Goal: Browse casually

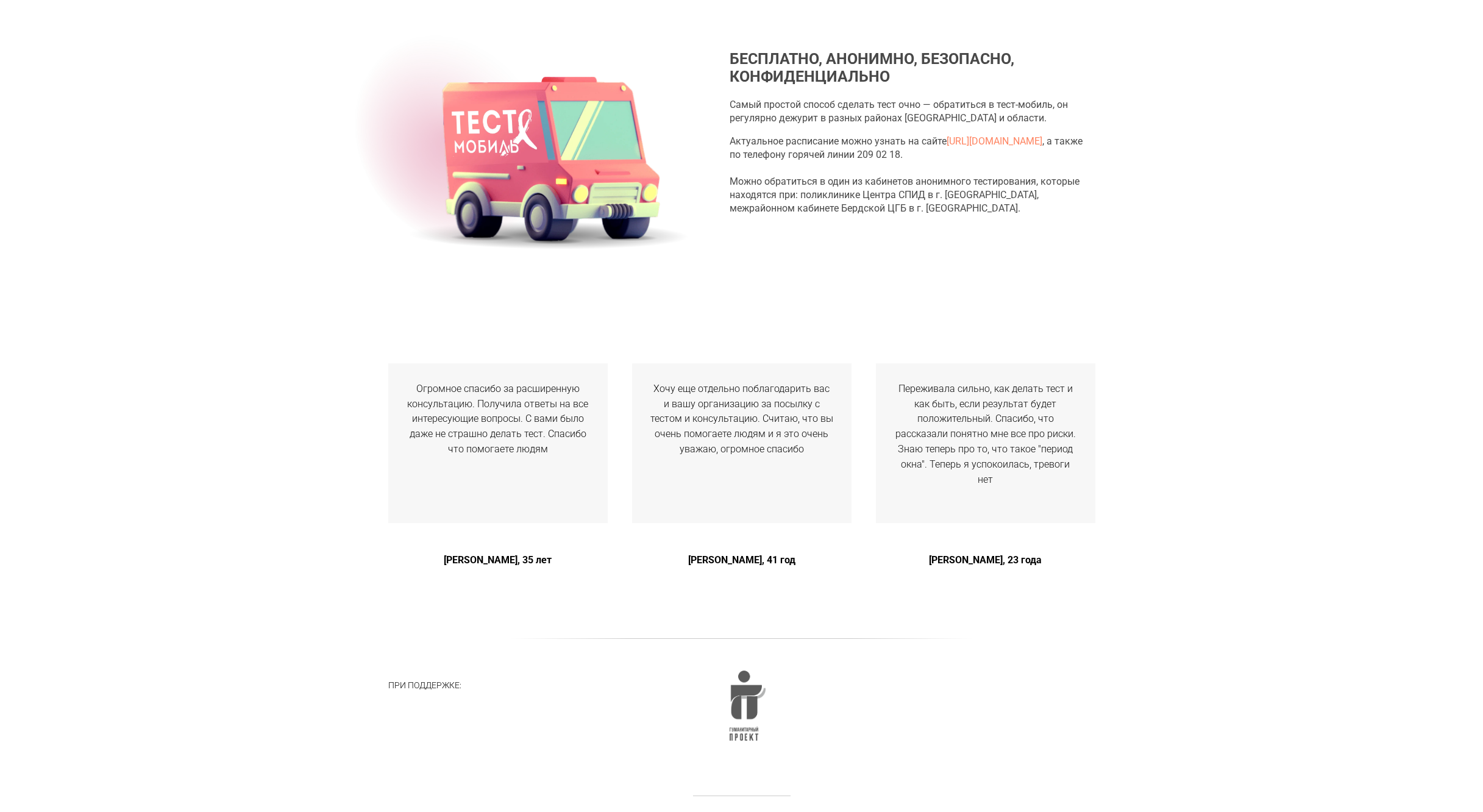
scroll to position [1938, 0]
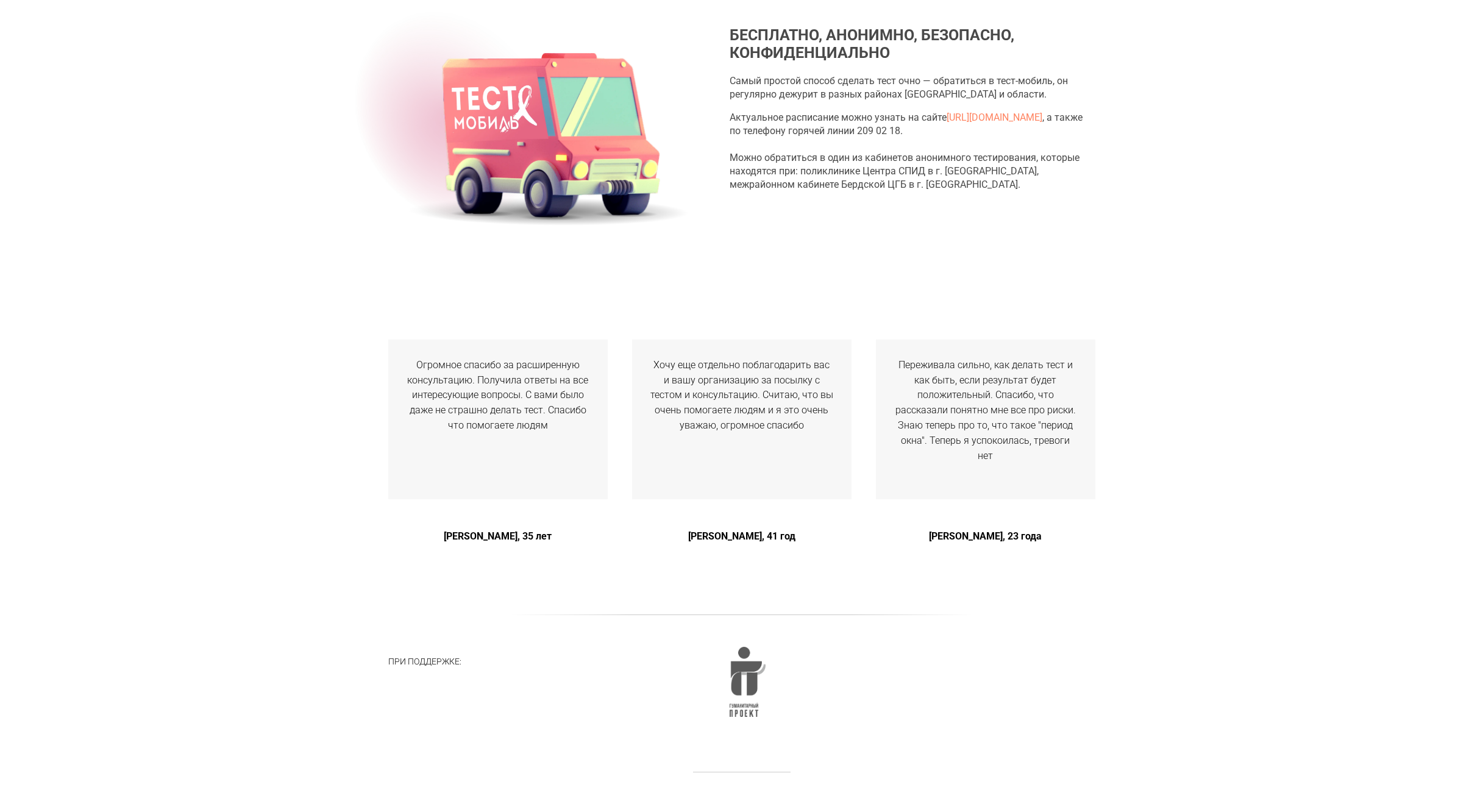
click at [758, 680] on img at bounding box center [747, 681] width 36 height 69
